Goal: Find specific page/section: Find specific page/section

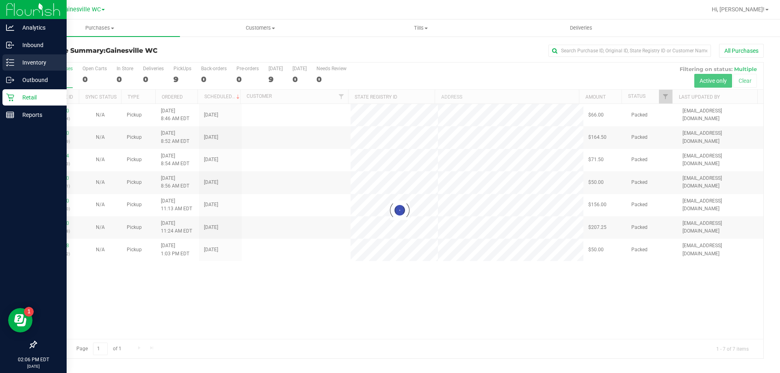
click at [26, 61] on p "Inventory" at bounding box center [38, 63] width 49 height 10
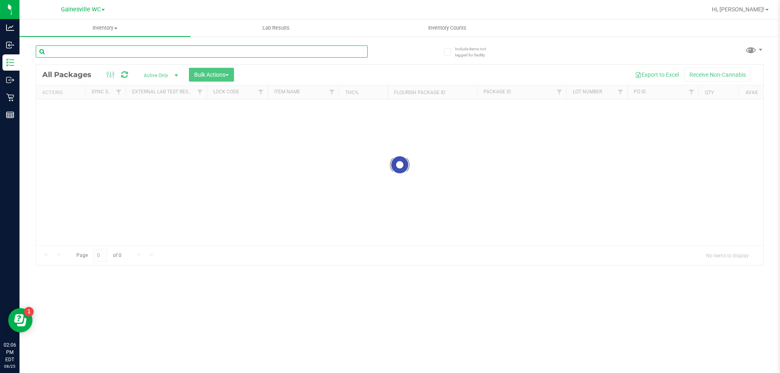
click at [152, 56] on input "text" at bounding box center [202, 52] width 332 height 12
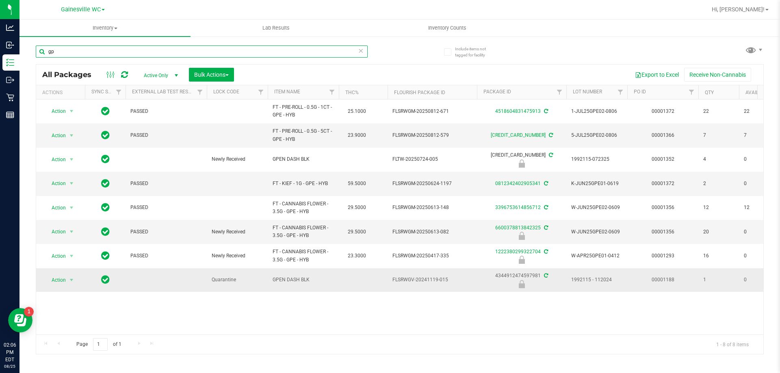
type input "g"
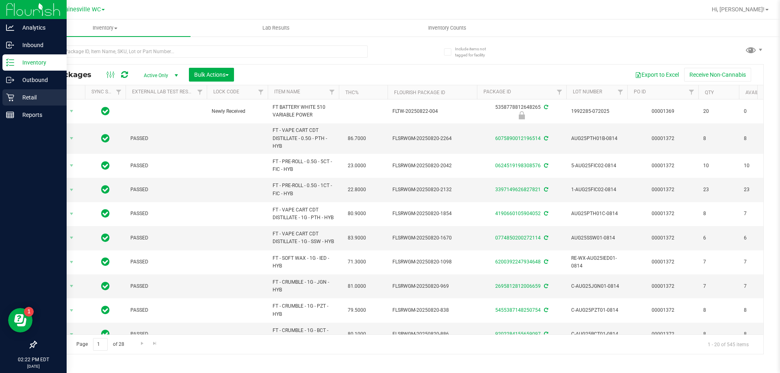
click at [16, 102] on p "Retail" at bounding box center [38, 98] width 49 height 10
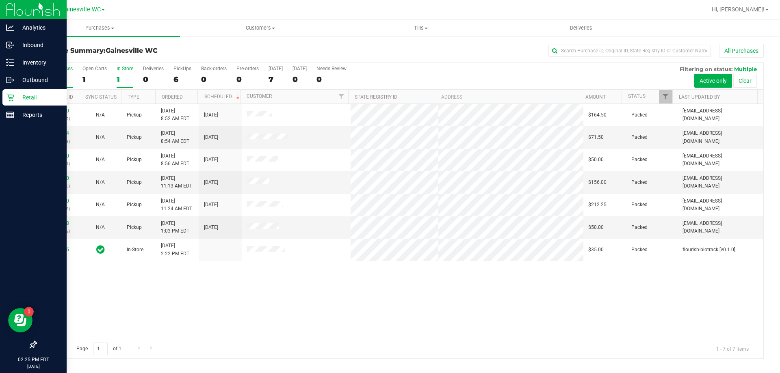
click at [124, 76] on div "1" at bounding box center [125, 79] width 17 height 9
click at [0, 0] on input "In Store 1" at bounding box center [0, 0] width 0 height 0
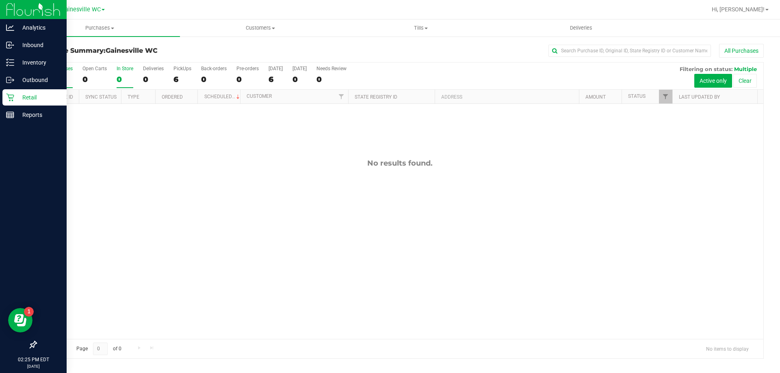
click at [51, 76] on div "6" at bounding box center [58, 79] width 30 height 9
click at [0, 0] on input "All Purchases 6" at bounding box center [0, 0] width 0 height 0
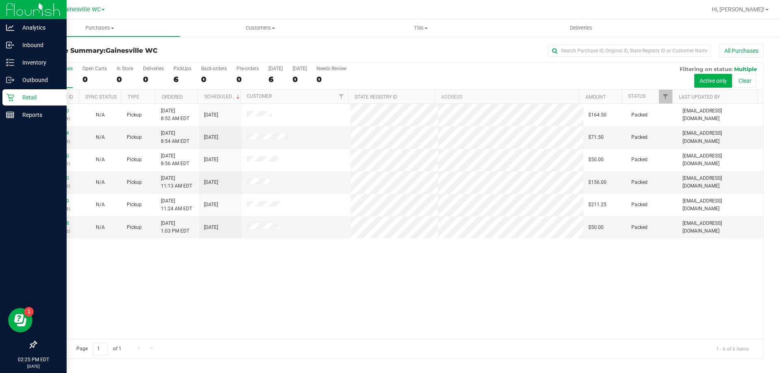
click at [17, 98] on p "Retail" at bounding box center [38, 98] width 49 height 10
